Goal: Task Accomplishment & Management: Manage account settings

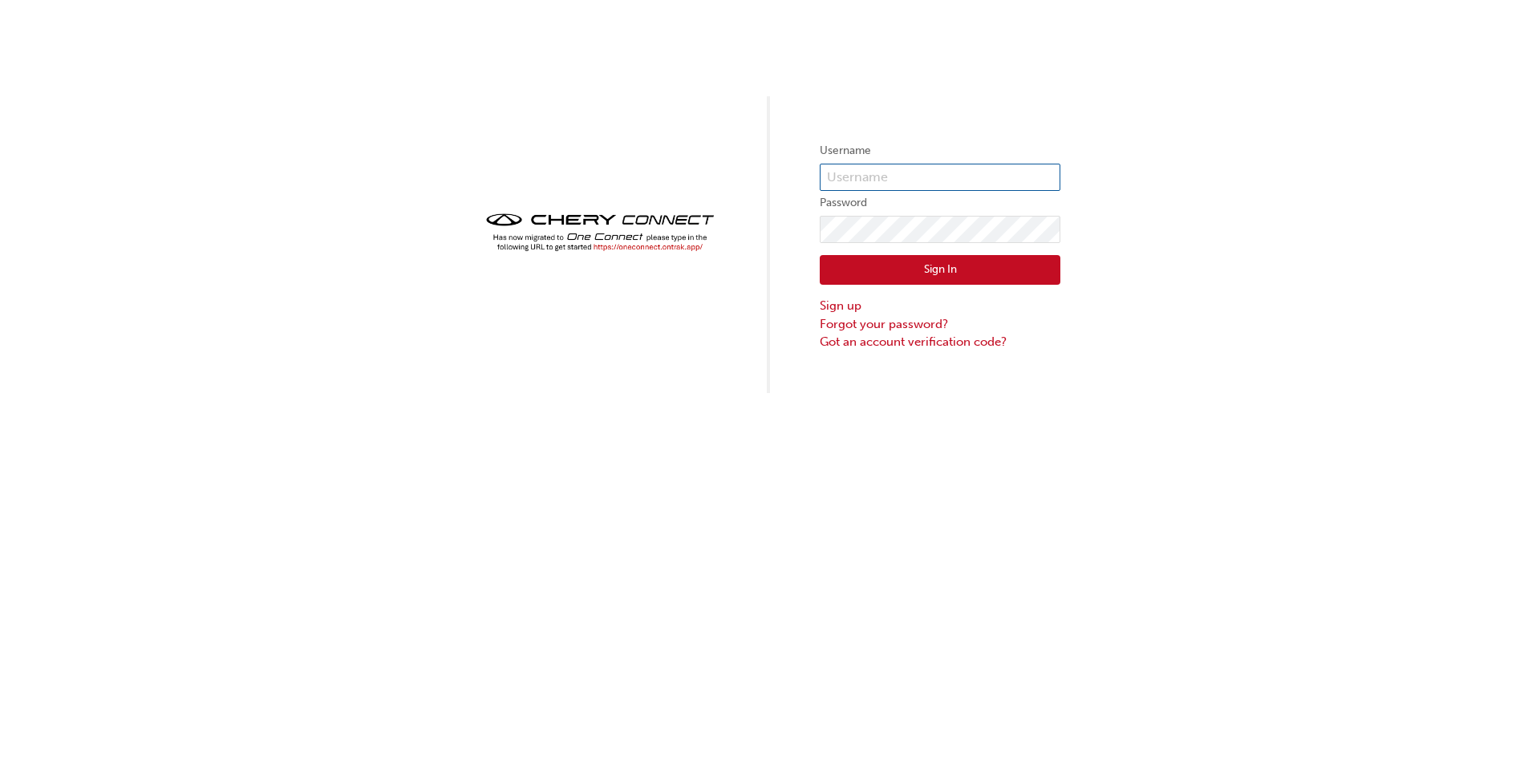
type input "chau1964"
click at [626, 248] on img at bounding box center [600, 232] width 241 height 47
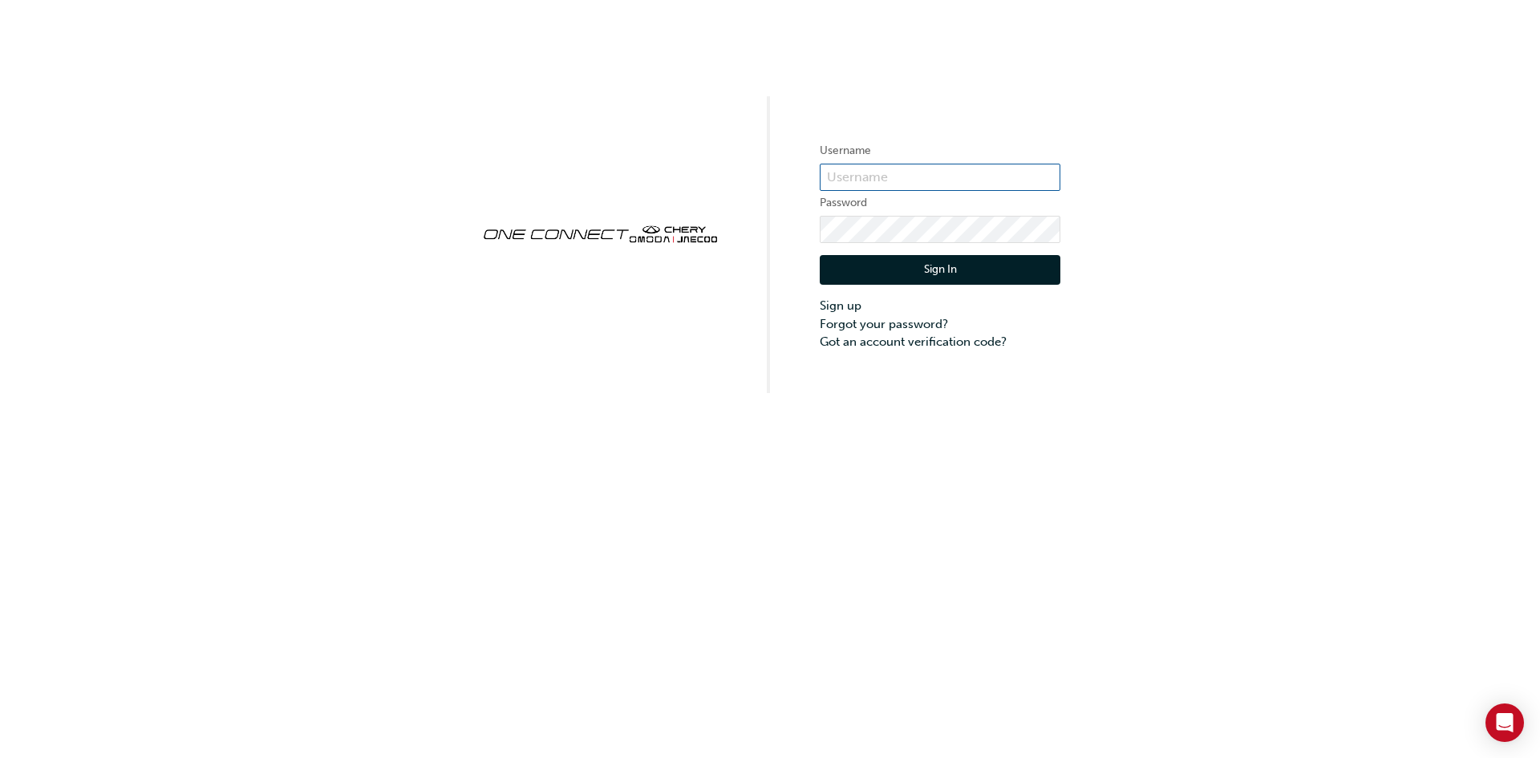
click at [907, 181] on input "text" at bounding box center [940, 177] width 241 height 27
type input "chau1964"
click at [903, 268] on button "Sign In" at bounding box center [940, 270] width 241 height 30
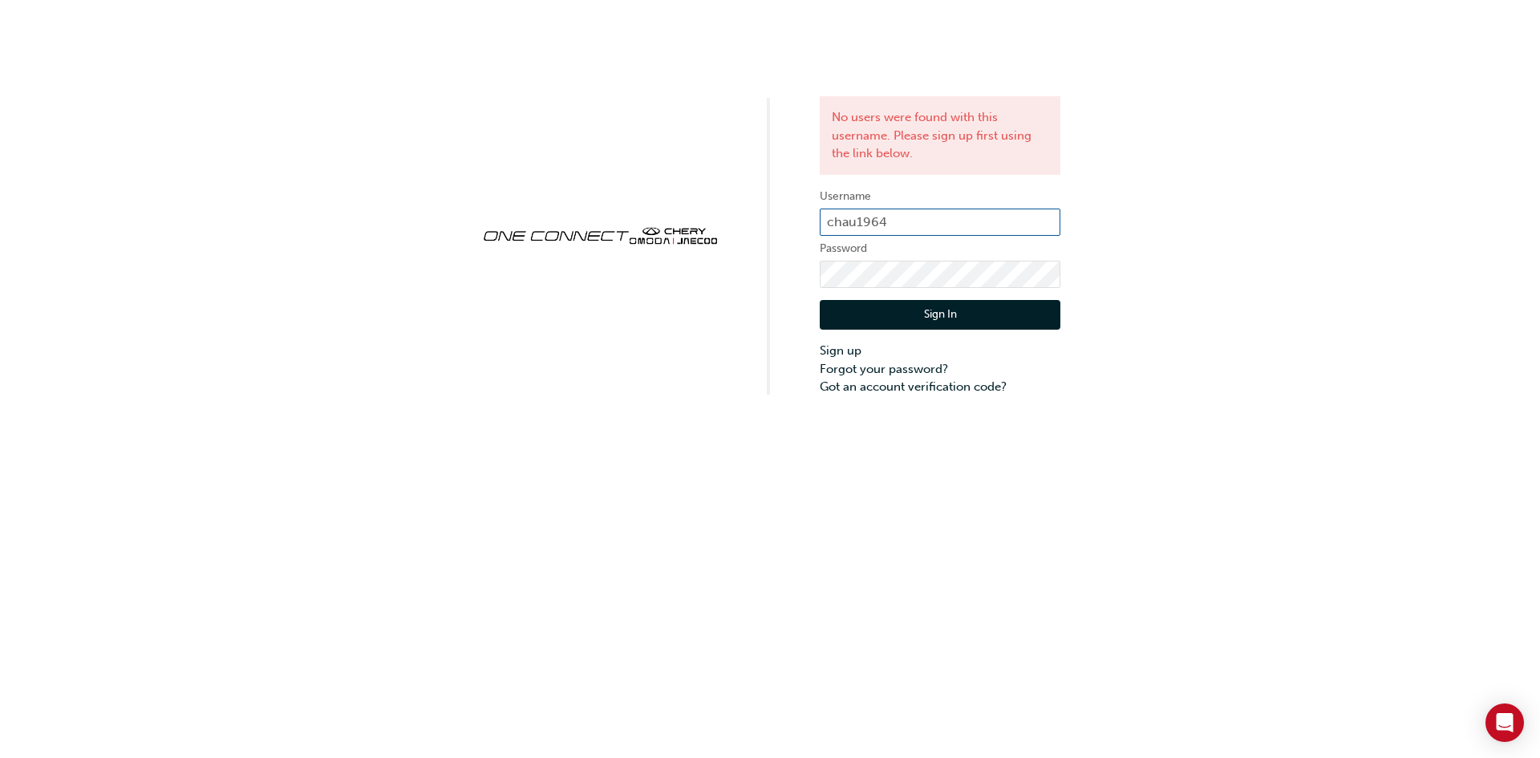
click at [911, 225] on input "chau1964" at bounding box center [940, 222] width 241 height 27
type input "CHAU1964"
click at [906, 317] on button "Sign In" at bounding box center [940, 315] width 241 height 30
click at [928, 218] on input "CHAU1964" at bounding box center [940, 222] width 241 height 27
type input "chau1964"
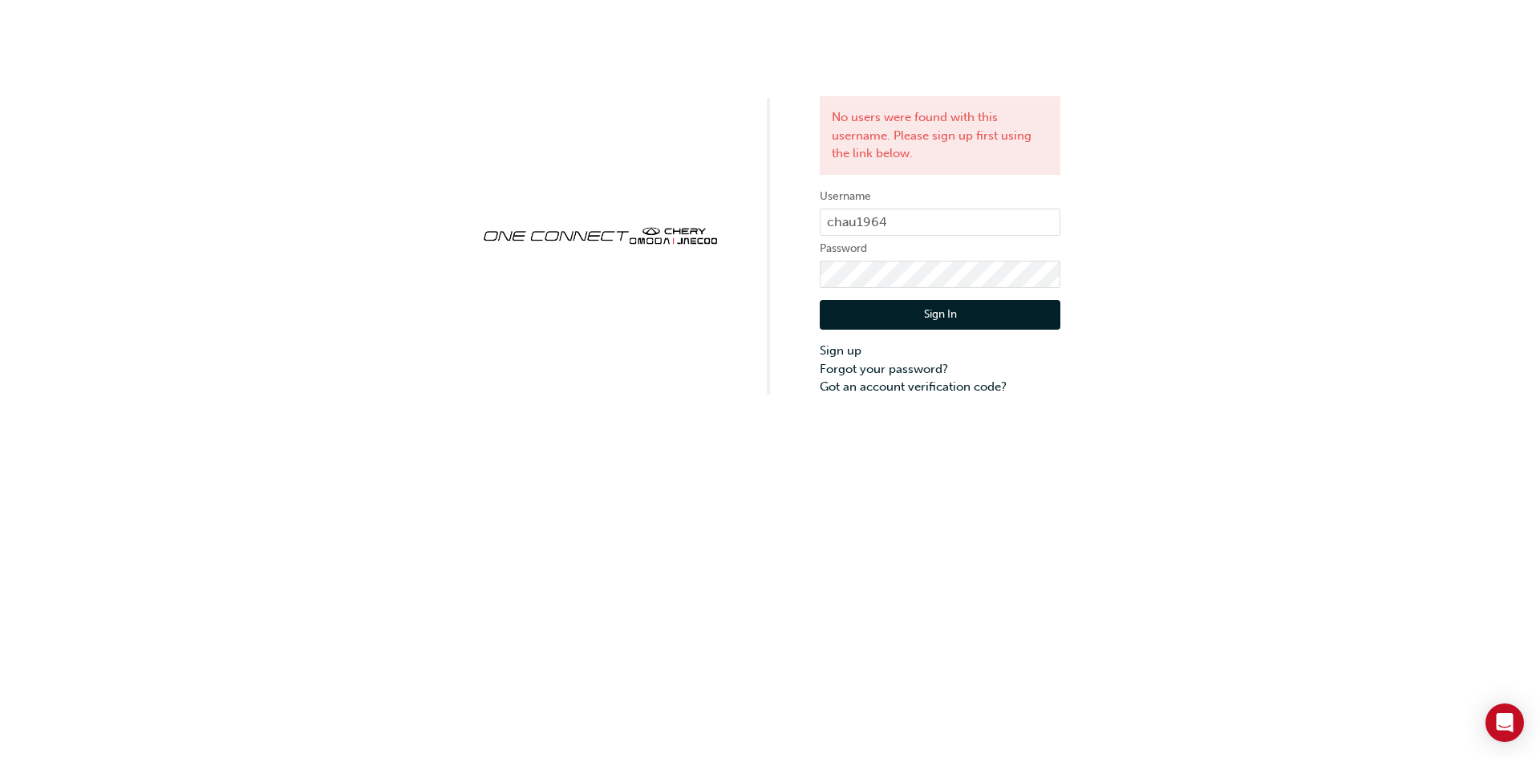
click at [932, 313] on button "Sign In" at bounding box center [940, 315] width 241 height 30
click at [723, 327] on div "No users were found with this username. Please sign up first using the link bel…" at bounding box center [770, 198] width 1540 height 396
click at [886, 367] on link "Forgot your password?" at bounding box center [940, 369] width 241 height 18
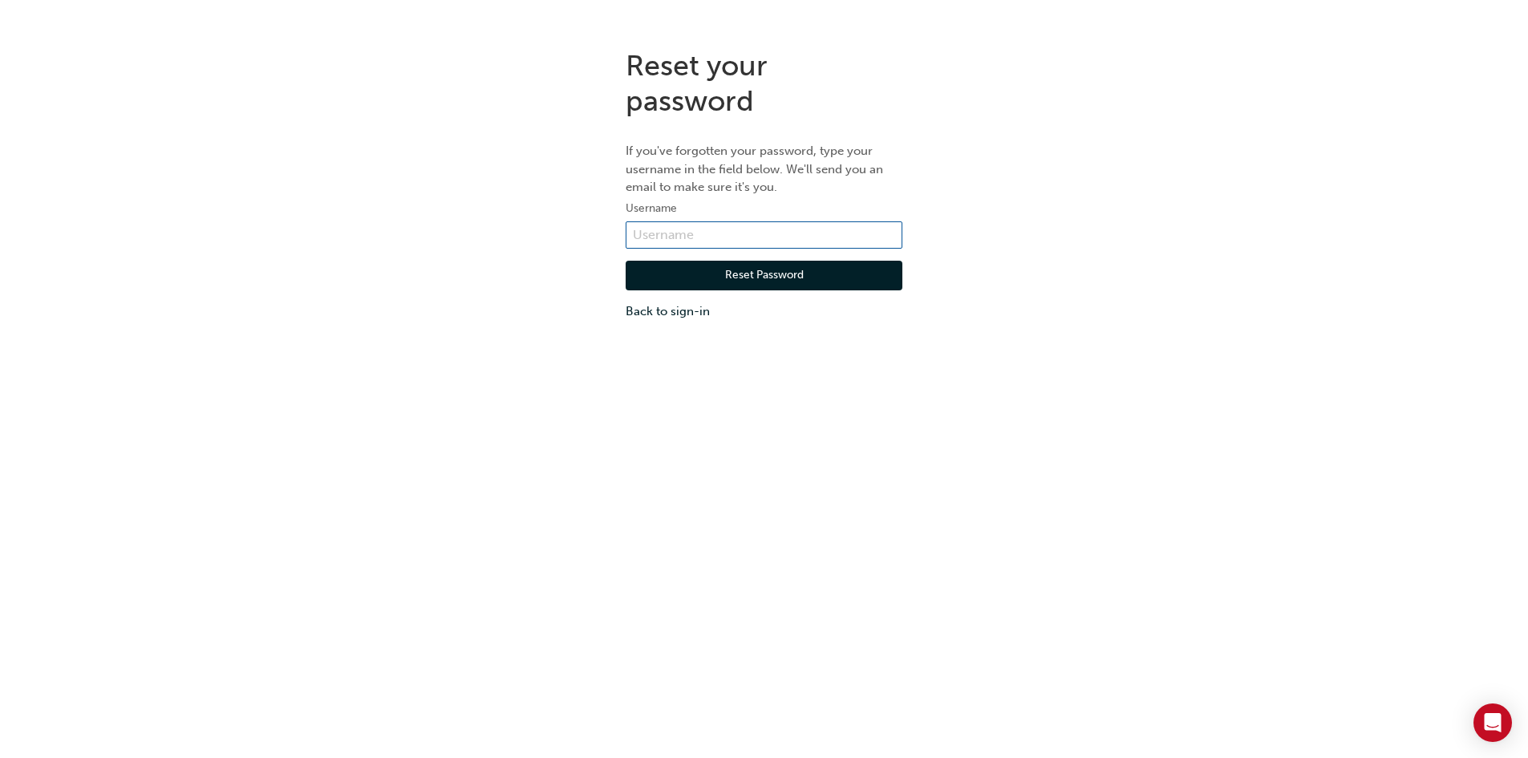
click at [795, 237] on input "text" at bounding box center [764, 234] width 277 height 27
type input "CHAU1964"
click at [760, 285] on button "Reset Password" at bounding box center [764, 276] width 277 height 30
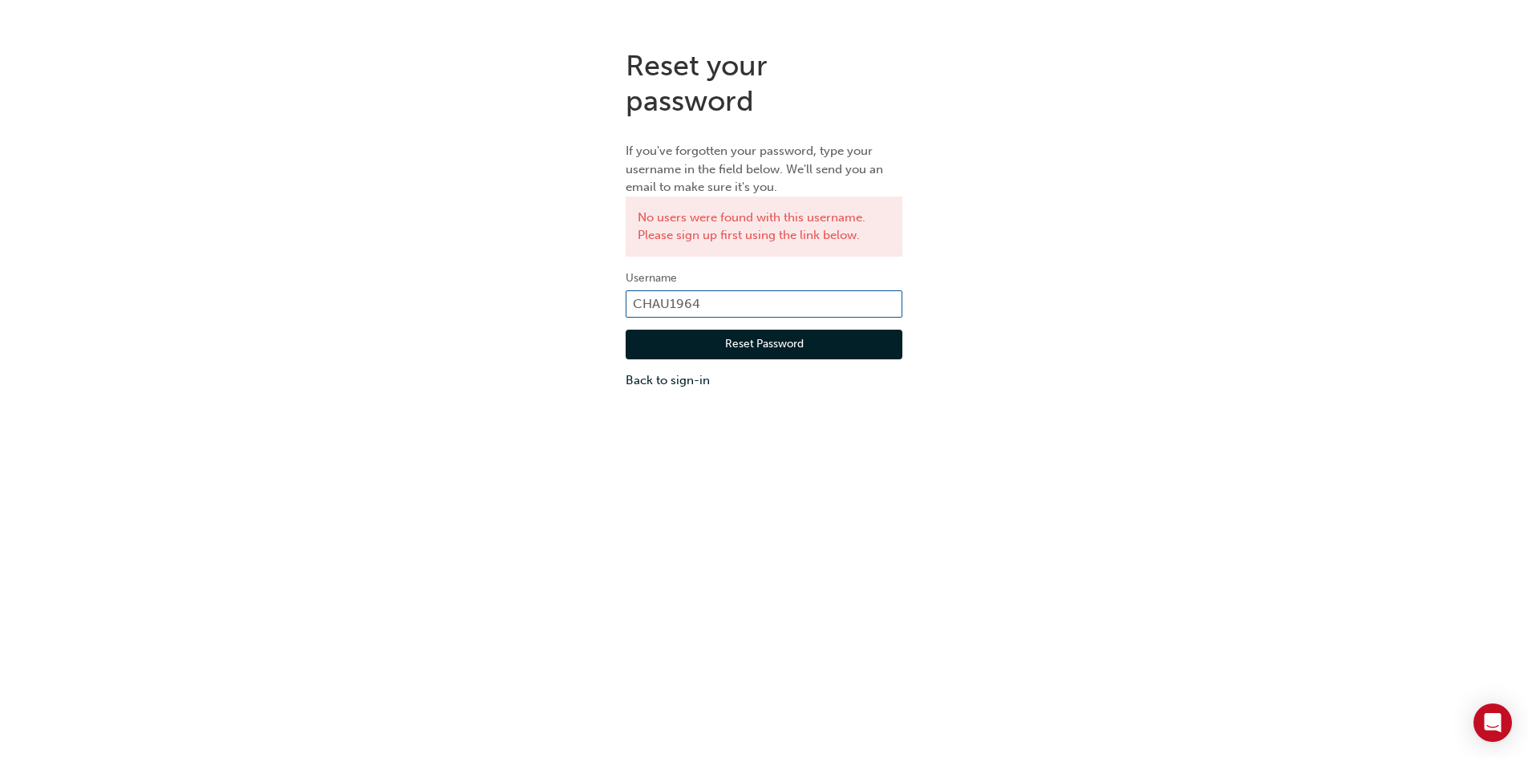
click at [714, 310] on input "CHAU1964" at bounding box center [764, 303] width 277 height 27
